Goal: Find specific page/section: Find specific page/section

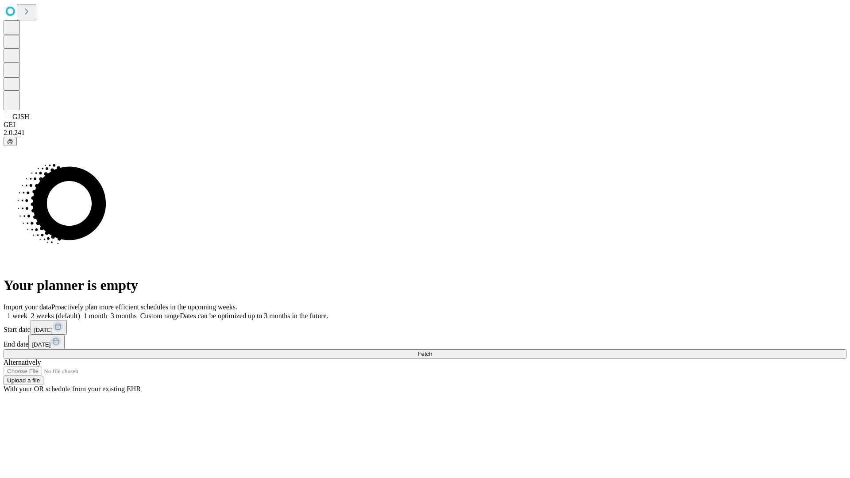
click at [432, 351] on span "Fetch" at bounding box center [425, 354] width 15 height 7
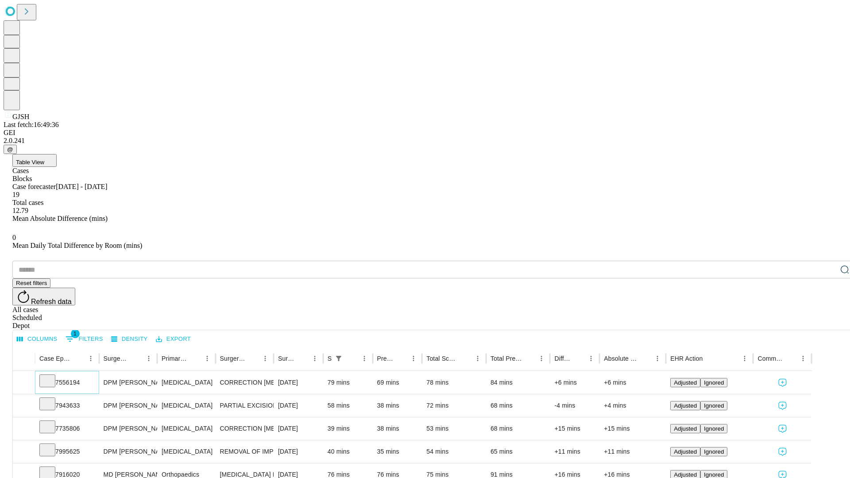
click at [52, 376] on icon at bounding box center [47, 380] width 9 height 9
